Goal: Information Seeking & Learning: Find specific fact

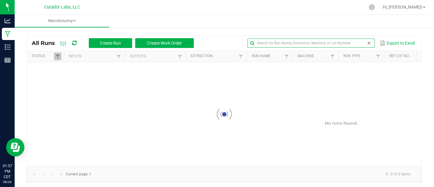
click at [350, 44] on input "text" at bounding box center [310, 42] width 127 height 9
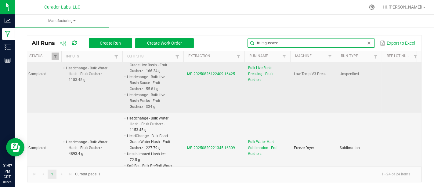
scroll to position [0, 2]
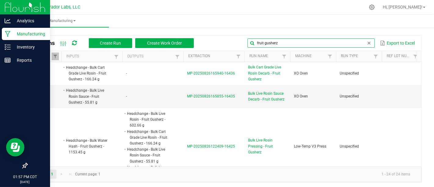
type input "fruit gusherz"
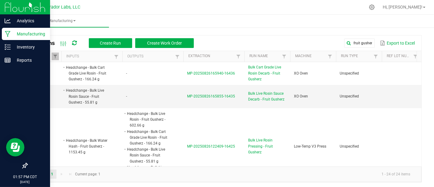
click at [11, 34] on p "Manufacturing" at bounding box center [29, 33] width 37 height 7
click at [7, 48] on icon at bounding box center [8, 47] width 6 height 6
